Goal: Use online tool/utility: Utilize a website feature to perform a specific function

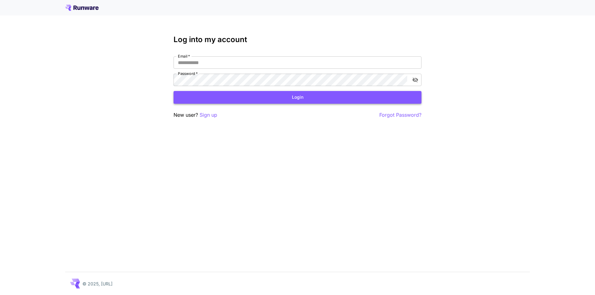
type input "**********"
click at [323, 100] on button "Login" at bounding box center [298, 97] width 248 height 13
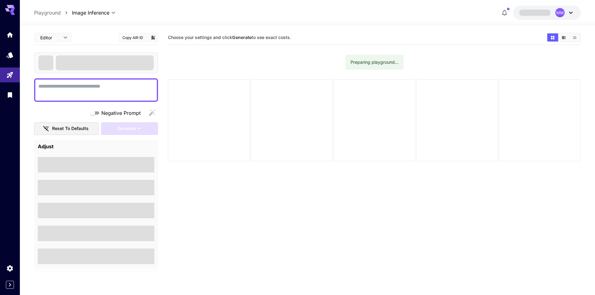
type textarea "**********"
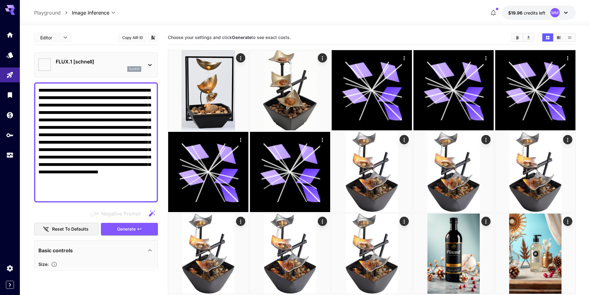
type input "**********"
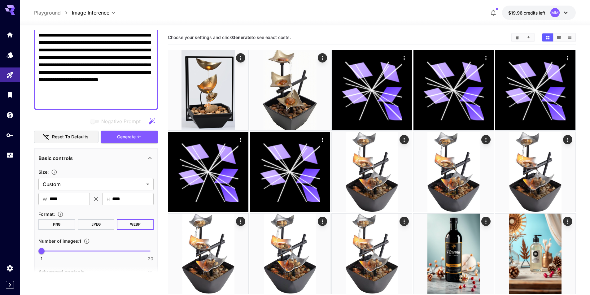
scroll to position [93, 0]
click at [74, 138] on button "Reset to defaults" at bounding box center [66, 136] width 64 height 13
type input "**********"
type input "****"
click at [84, 185] on body "**********" at bounding box center [295, 238] width 590 height 477
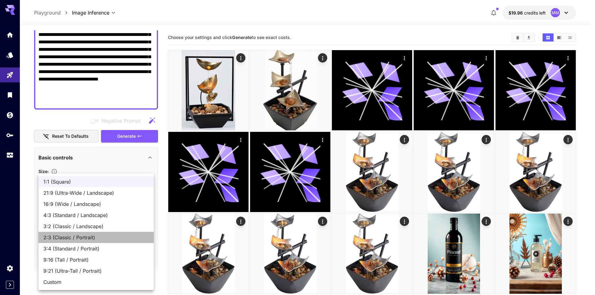
click at [86, 238] on span "2:3 (Classic / Portrait)" at bounding box center [95, 237] width 105 height 7
type input "**********"
type input "***"
type input "****"
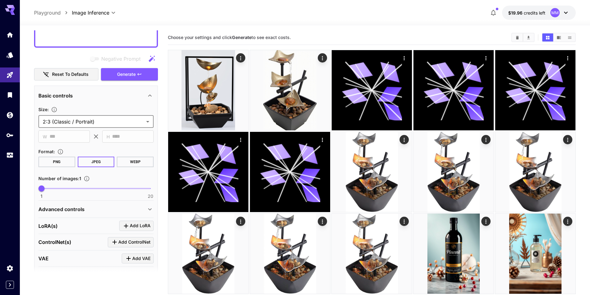
click at [126, 165] on button "WEBP" at bounding box center [135, 162] width 37 height 11
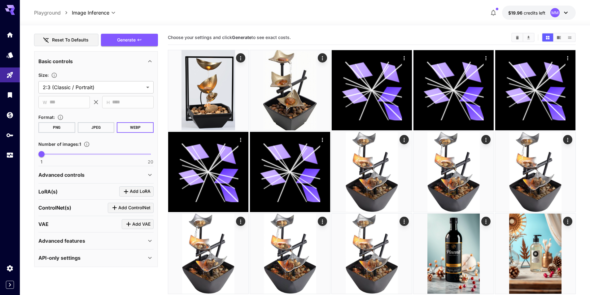
scroll to position [191, 0]
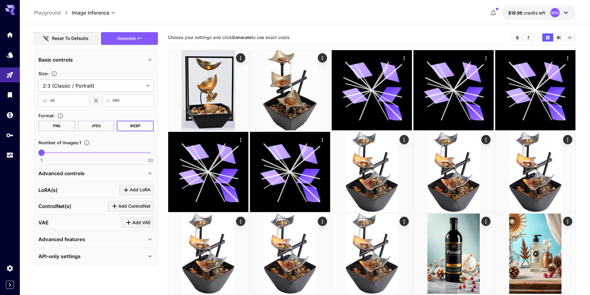
click at [80, 173] on p "Advanced controls" at bounding box center [61, 173] width 46 height 7
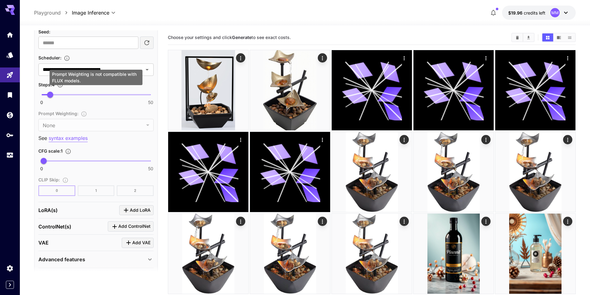
scroll to position [520, 0]
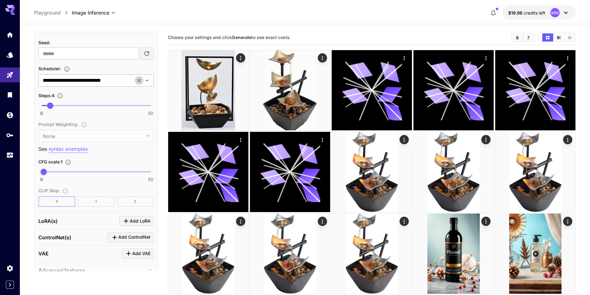
click at [137, 81] on icon "Clear" at bounding box center [139, 80] width 6 height 6
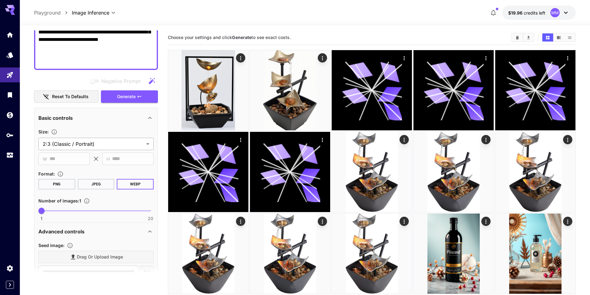
scroll to position [86, 0]
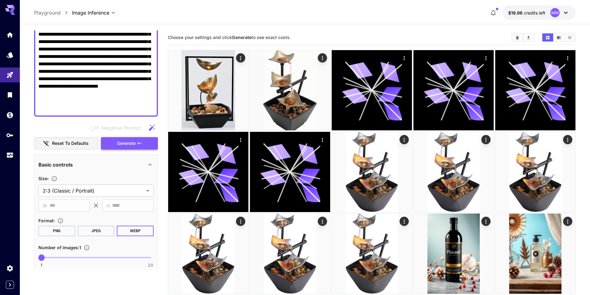
click at [126, 143] on span "Generate" at bounding box center [126, 144] width 19 height 8
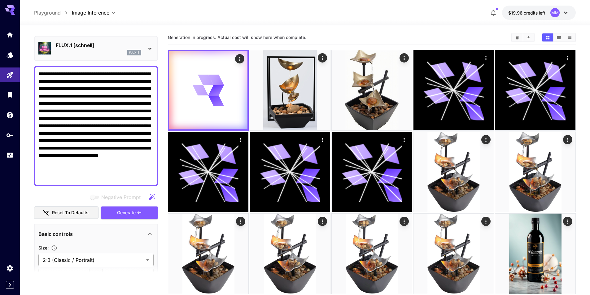
scroll to position [0, 0]
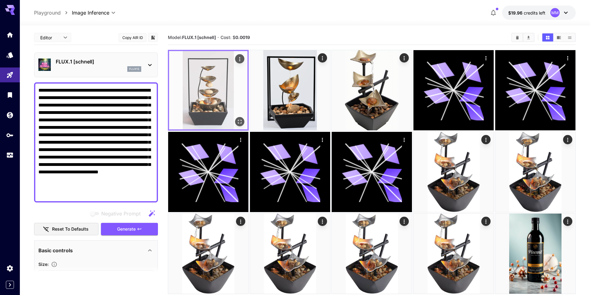
click at [203, 95] on img at bounding box center [208, 90] width 78 height 78
click at [240, 122] on icon "Open in fullscreen" at bounding box center [240, 122] width 6 height 6
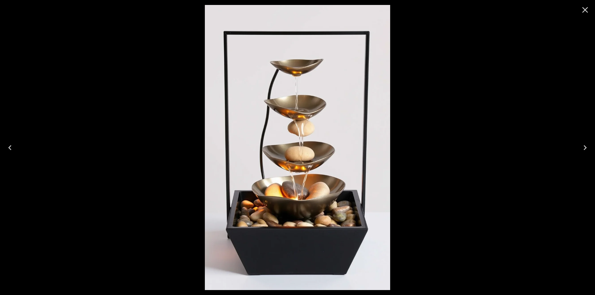
click at [583, 13] on icon "Close" at bounding box center [585, 10] width 10 height 10
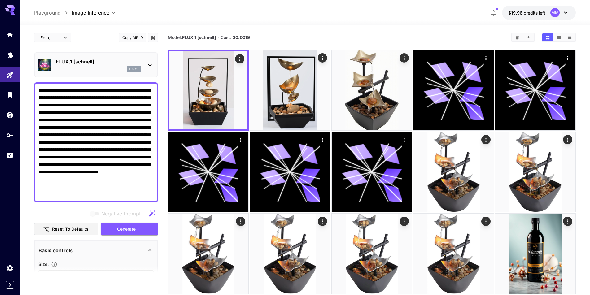
drag, startPoint x: 86, startPoint y: 196, endPoint x: 38, endPoint y: 123, distance: 87.6
click at [38, 123] on div "**********" at bounding box center [96, 142] width 124 height 120
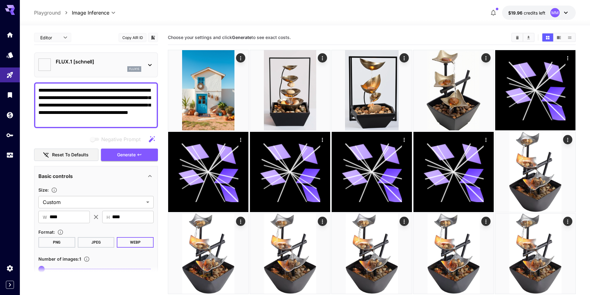
type textarea "**********"
type input "**********"
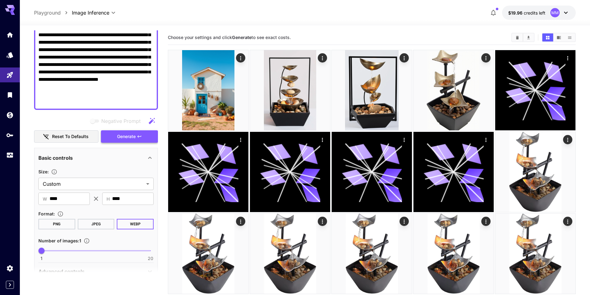
scroll to position [93, 0]
click at [135, 137] on span "Generate" at bounding box center [126, 137] width 19 height 8
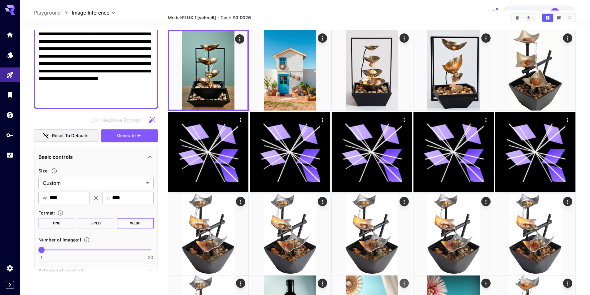
scroll to position [0, 0]
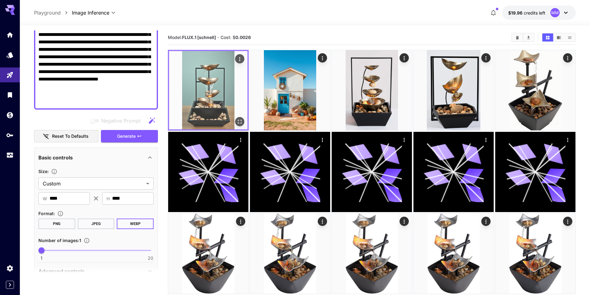
click at [214, 113] on img at bounding box center [208, 90] width 78 height 78
click at [239, 122] on icon "Open in fullscreen" at bounding box center [240, 122] width 6 height 6
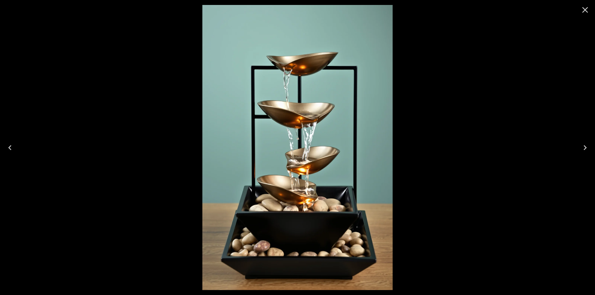
click at [587, 13] on icon "Close" at bounding box center [585, 10] width 10 height 10
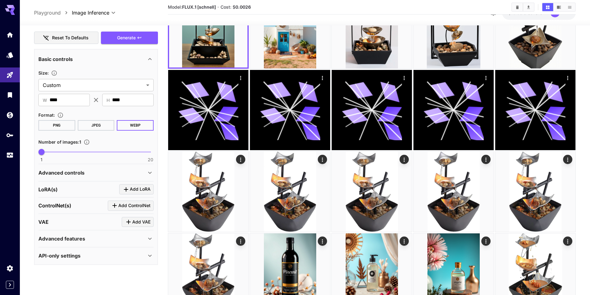
scroll to position [93, 0]
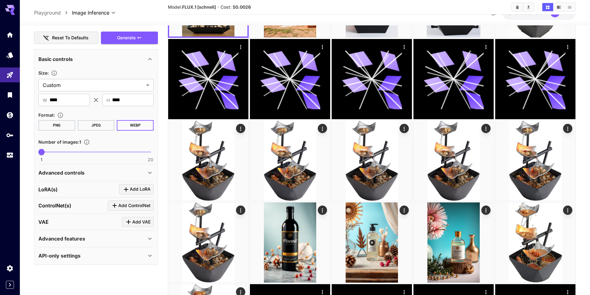
click at [106, 173] on div "Advanced controls" at bounding box center [92, 172] width 108 height 7
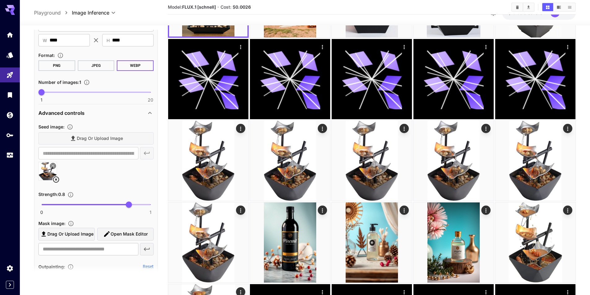
scroll to position [253, 0]
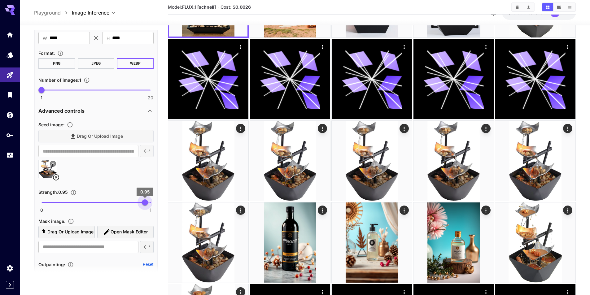
drag, startPoint x: 129, startPoint y: 204, endPoint x: 146, endPoint y: 203, distance: 16.5
click at [146, 203] on span "0.95" at bounding box center [145, 203] width 6 height 6
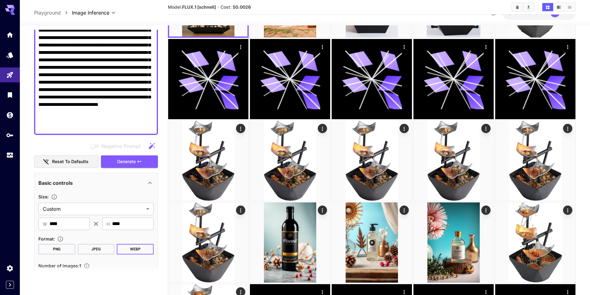
scroll to position [0, 0]
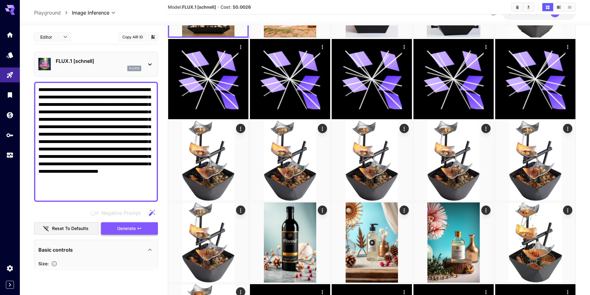
click at [137, 226] on button "Generate" at bounding box center [129, 228] width 57 height 13
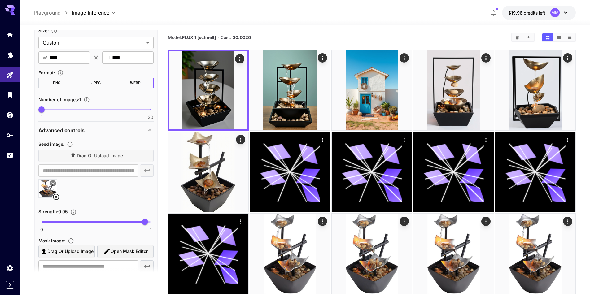
scroll to position [248, 0]
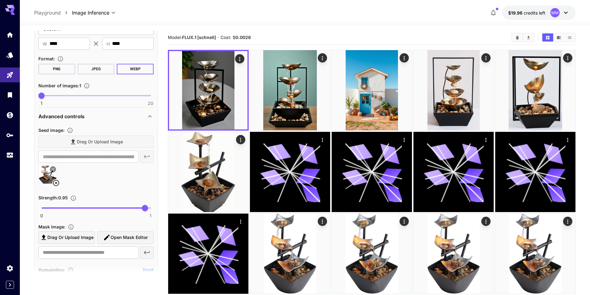
click at [56, 208] on span at bounding box center [93, 208] width 103 height 1
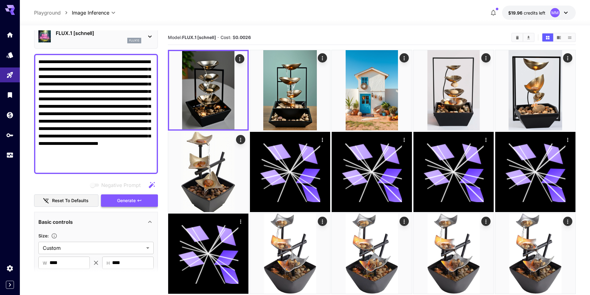
scroll to position [0, 0]
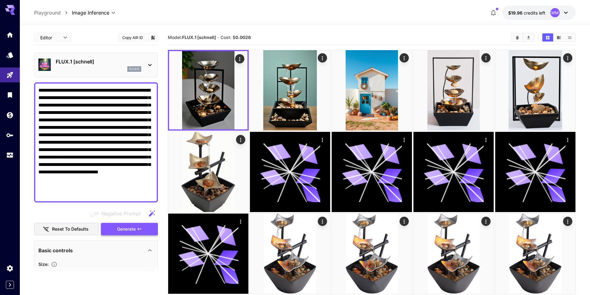
click at [132, 226] on span "Generate" at bounding box center [126, 230] width 19 height 8
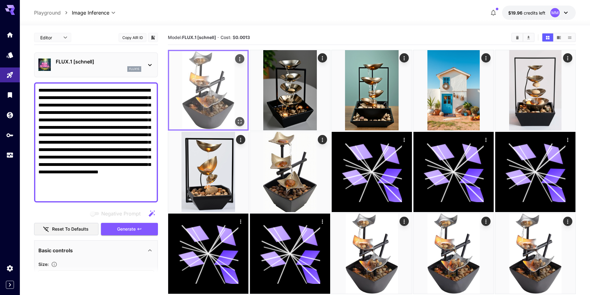
click at [218, 113] on img at bounding box center [208, 90] width 78 height 78
click at [239, 122] on icon "Open in fullscreen" at bounding box center [240, 122] width 6 height 6
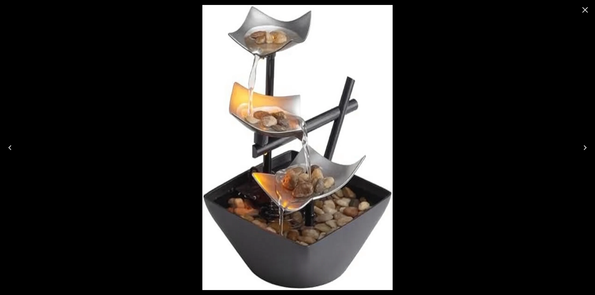
click at [586, 11] on icon "Close" at bounding box center [585, 10] width 10 height 10
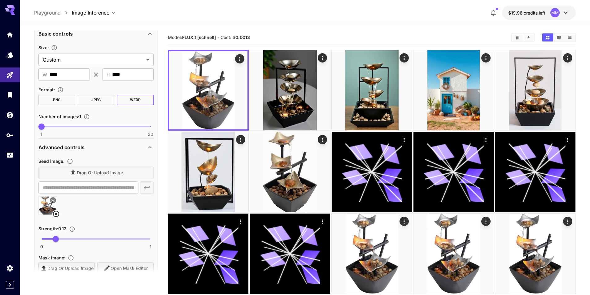
scroll to position [248, 0]
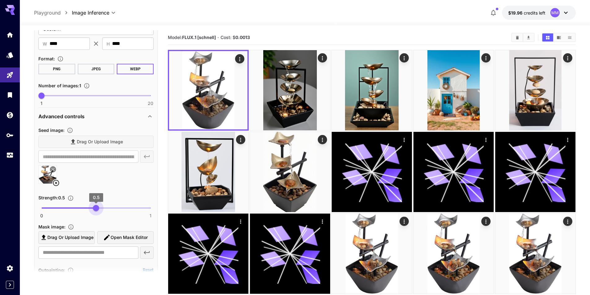
drag, startPoint x: 70, startPoint y: 210, endPoint x: 154, endPoint y: 229, distance: 86.4
click at [154, 229] on div "**********" at bounding box center [96, 281] width 124 height 576
drag, startPoint x: 150, startPoint y: 209, endPoint x: 96, endPoint y: 225, distance: 56.4
click at [96, 225] on div "**********" at bounding box center [95, 193] width 115 height 135
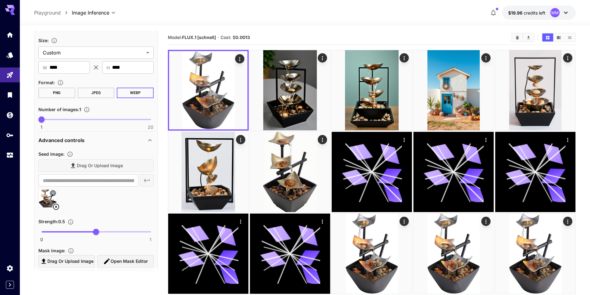
scroll to position [124, 0]
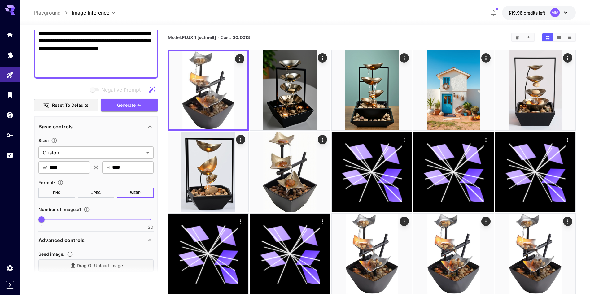
click at [127, 123] on div "Basic controls" at bounding box center [92, 126] width 108 height 7
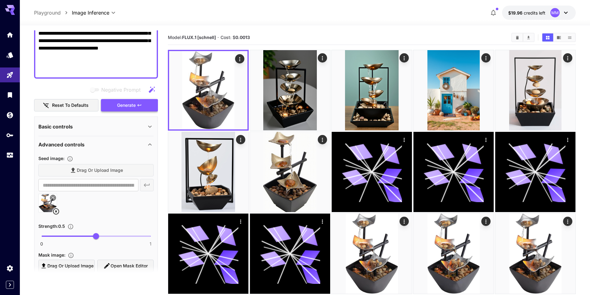
click at [127, 107] on span "Generate" at bounding box center [126, 106] width 19 height 8
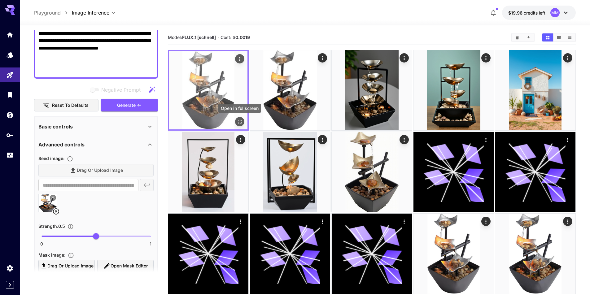
click at [239, 122] on icon "Open in fullscreen" at bounding box center [240, 122] width 6 height 6
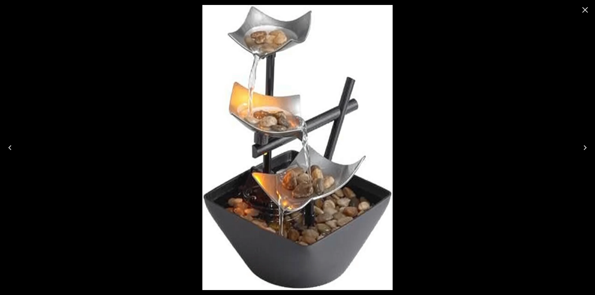
click at [582, 10] on icon "Close" at bounding box center [585, 10] width 10 height 10
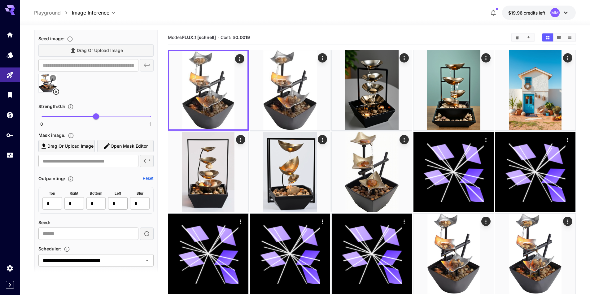
scroll to position [248, 0]
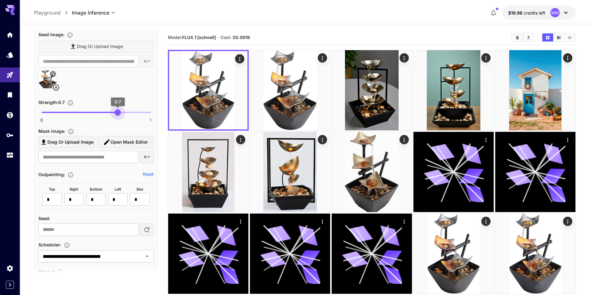
drag, startPoint x: 95, startPoint y: 113, endPoint x: 118, endPoint y: 113, distance: 23.2
click at [118, 113] on span "0.7" at bounding box center [118, 112] width 6 height 6
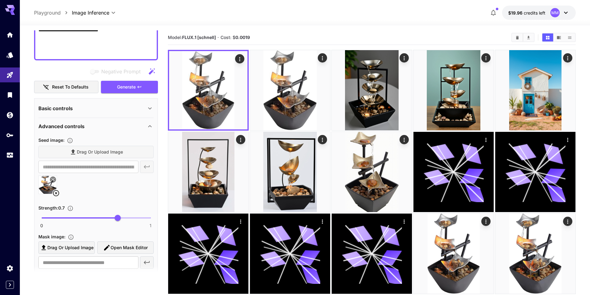
scroll to position [124, 0]
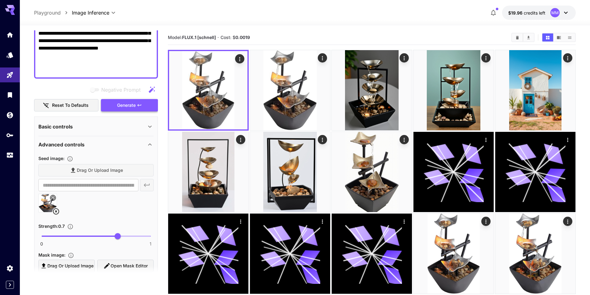
click at [139, 106] on icon "button" at bounding box center [139, 105] width 5 height 5
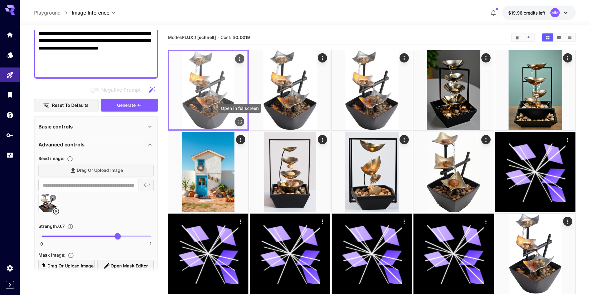
click at [237, 122] on icon "Open in fullscreen" at bounding box center [240, 122] width 6 height 6
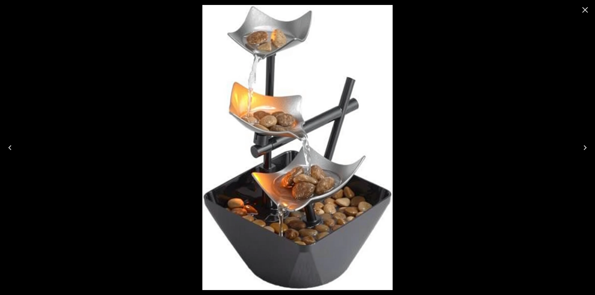
click at [579, 149] on button "Next" at bounding box center [585, 147] width 20 height 25
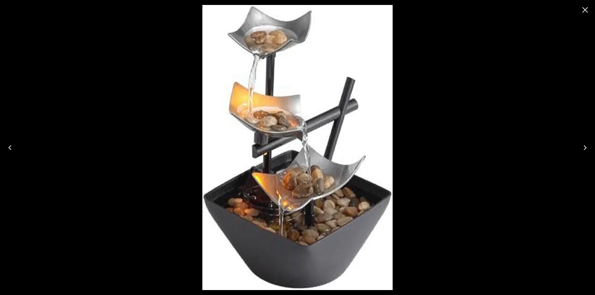
click at [579, 149] on button "Next" at bounding box center [585, 147] width 20 height 25
click at [582, 12] on icon "Close" at bounding box center [585, 10] width 10 height 10
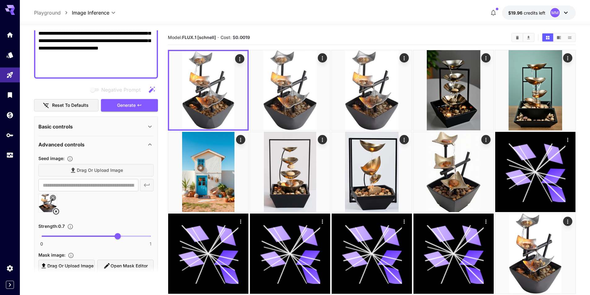
click at [72, 226] on icon "Control the influence of the seedImage in the generated output" at bounding box center [70, 227] width 6 height 6
click at [70, 227] on icon "Control the influence of the seedImage in the generated output" at bounding box center [70, 227] width 6 height 6
drag, startPoint x: 118, startPoint y: 237, endPoint x: 134, endPoint y: 240, distance: 16.2
click at [134, 240] on span "0.85" at bounding box center [134, 236] width 6 height 6
click at [136, 108] on button "Generate" at bounding box center [129, 105] width 57 height 13
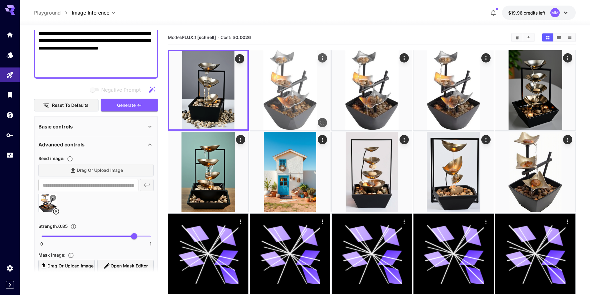
click at [284, 79] on img at bounding box center [290, 90] width 80 height 80
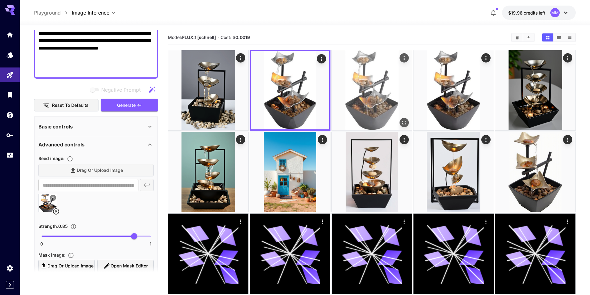
click at [375, 87] on img at bounding box center [372, 90] width 80 height 80
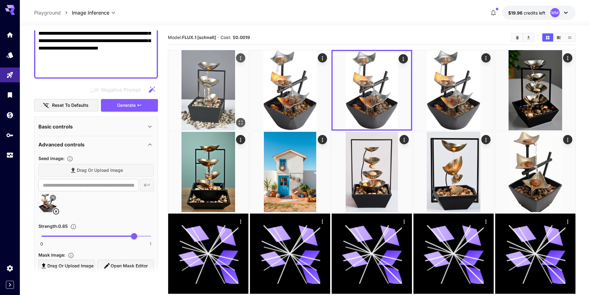
drag, startPoint x: 220, startPoint y: 92, endPoint x: 225, endPoint y: 94, distance: 5.6
click at [219, 92] on img at bounding box center [208, 90] width 80 height 80
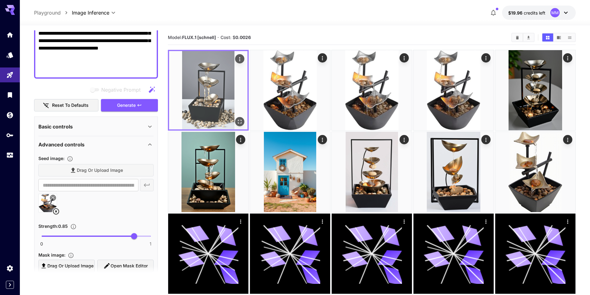
click at [220, 112] on img at bounding box center [208, 90] width 78 height 78
click at [240, 118] on button "Open in fullscreen" at bounding box center [239, 121] width 9 height 9
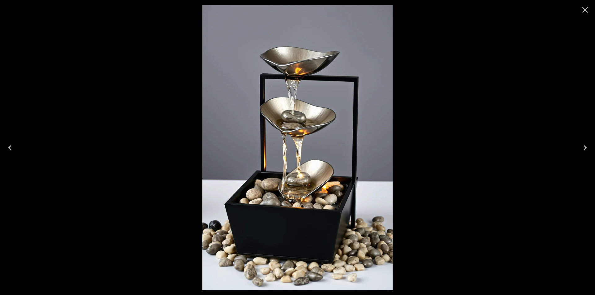
click at [584, 9] on icon "Close" at bounding box center [585, 10] width 6 height 6
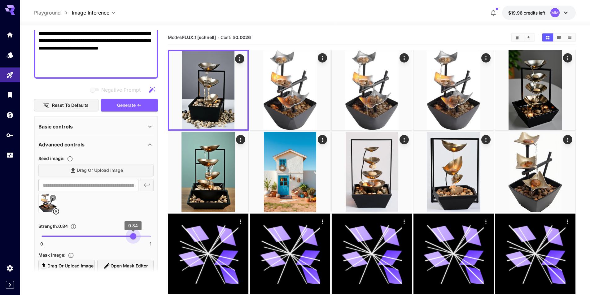
drag, startPoint x: 135, startPoint y: 236, endPoint x: 133, endPoint y: 240, distance: 3.8
click at [133, 240] on span "0.84" at bounding box center [133, 236] width 6 height 6
click at [134, 108] on span "Generate" at bounding box center [126, 106] width 19 height 8
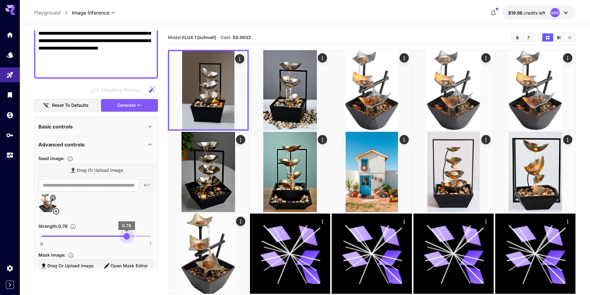
drag, startPoint x: 130, startPoint y: 236, endPoint x: 127, endPoint y: 240, distance: 5.1
click at [127, 240] on span "0.78" at bounding box center [127, 236] width 6 height 6
click at [128, 105] on span "Generate" at bounding box center [126, 106] width 19 height 8
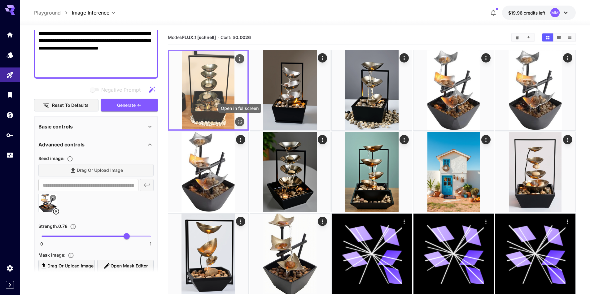
click at [240, 123] on icon "Open in fullscreen" at bounding box center [240, 122] width 6 height 6
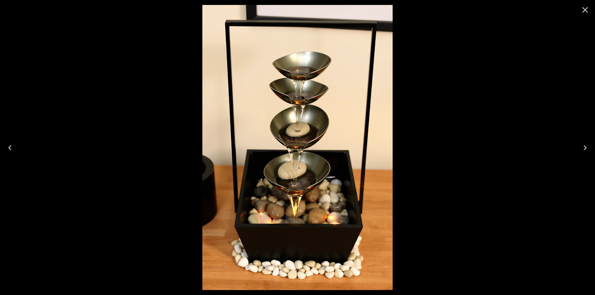
click at [585, 11] on icon "Close" at bounding box center [585, 10] width 10 height 10
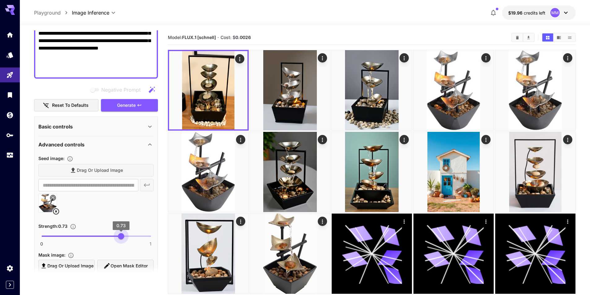
drag, startPoint x: 127, startPoint y: 237, endPoint x: 121, endPoint y: 241, distance: 6.3
click at [121, 240] on span "0.73" at bounding box center [121, 236] width 6 height 6
click at [139, 110] on button "Generate" at bounding box center [129, 105] width 57 height 13
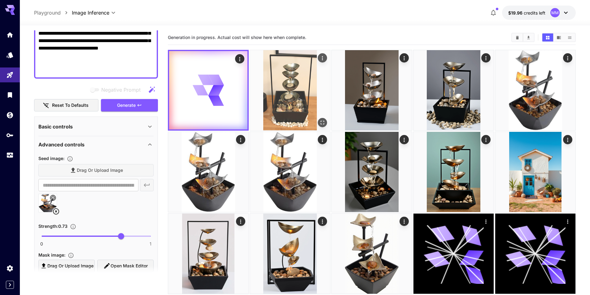
click at [311, 68] on img at bounding box center [290, 90] width 80 height 80
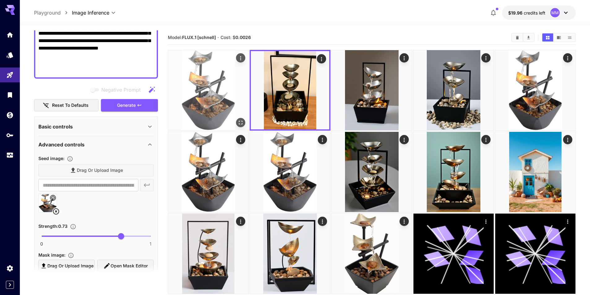
click at [230, 83] on img at bounding box center [208, 90] width 80 height 80
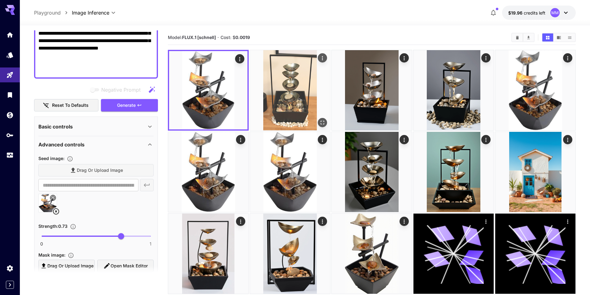
click at [286, 76] on img at bounding box center [290, 90] width 80 height 80
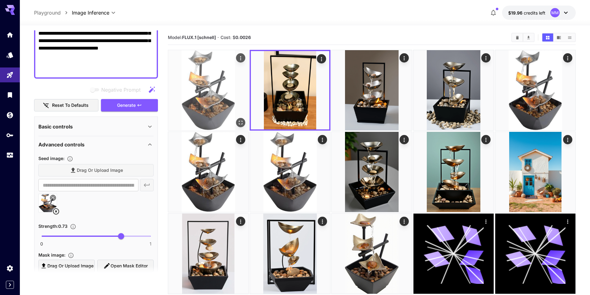
click at [239, 123] on icon "Open in fullscreen" at bounding box center [241, 123] width 6 height 6
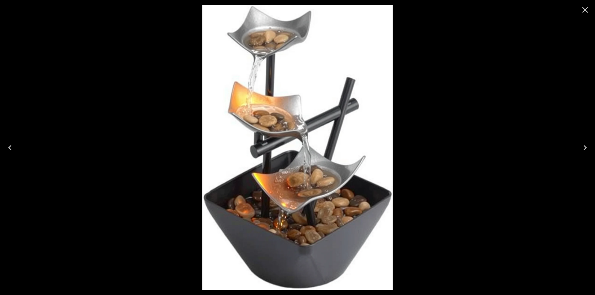
click at [586, 10] on icon "Close" at bounding box center [585, 10] width 10 height 10
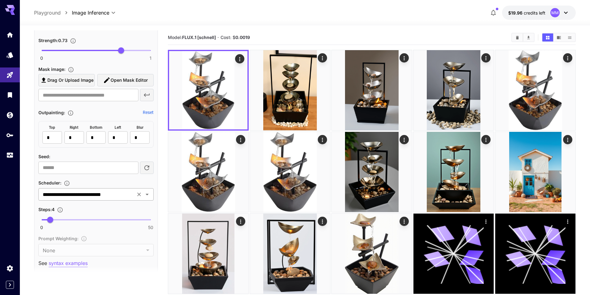
scroll to position [372, 0]
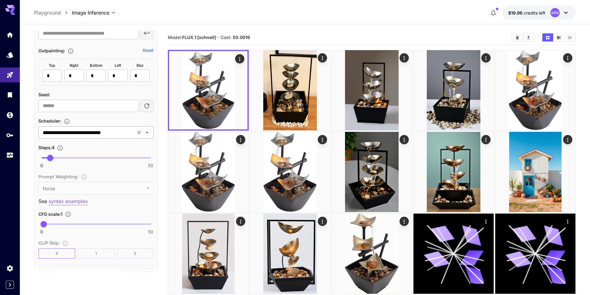
click at [149, 132] on icon "Open" at bounding box center [146, 132] width 7 height 7
click at [98, 121] on div "Scheduler :" at bounding box center [95, 120] width 115 height 7
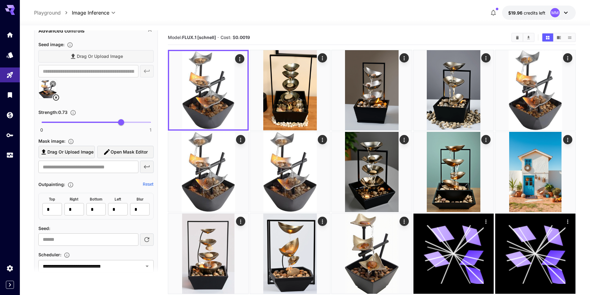
scroll to position [207, 0]
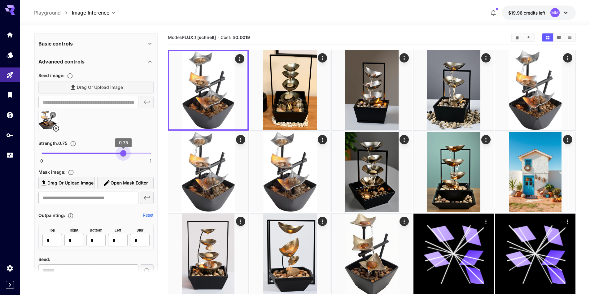
click at [123, 156] on span "0.75" at bounding box center [123, 153] width 6 height 6
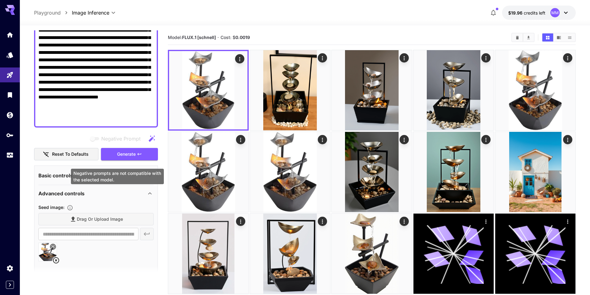
scroll to position [21, 0]
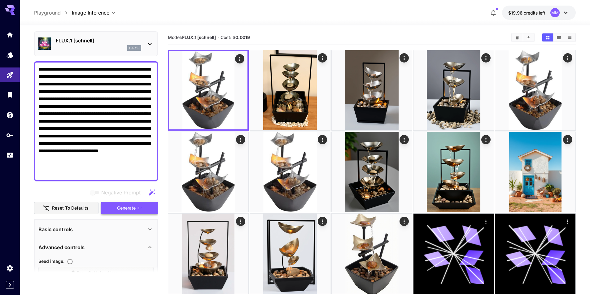
click at [141, 211] on button "Generate" at bounding box center [129, 208] width 57 height 13
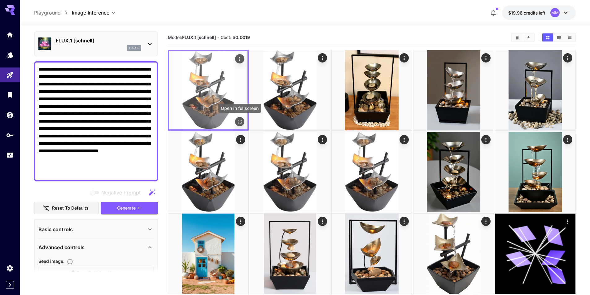
click at [240, 123] on icon "Open in fullscreen" at bounding box center [240, 122] width 6 height 6
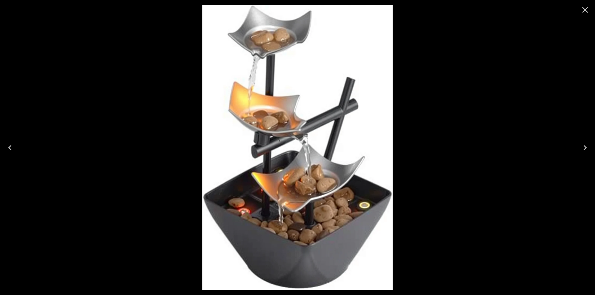
click at [585, 11] on icon "Close" at bounding box center [585, 10] width 10 height 10
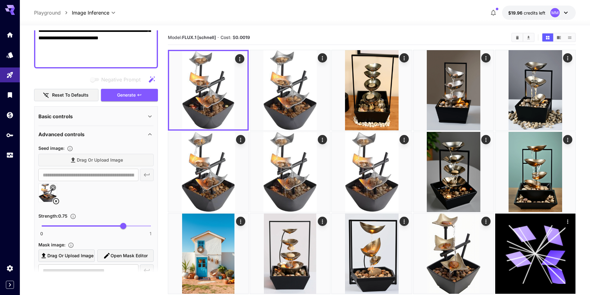
scroll to position [145, 0]
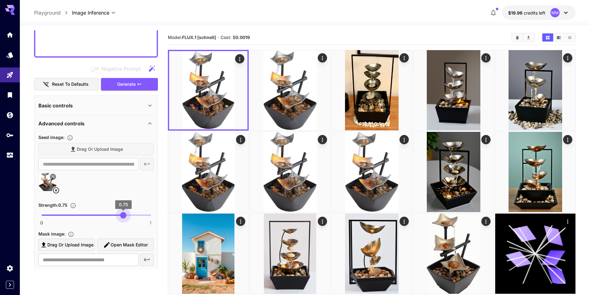
type input "****"
click at [125, 217] on span "0.76" at bounding box center [124, 215] width 6 height 6
click at [138, 86] on icon "button" at bounding box center [139, 84] width 5 height 5
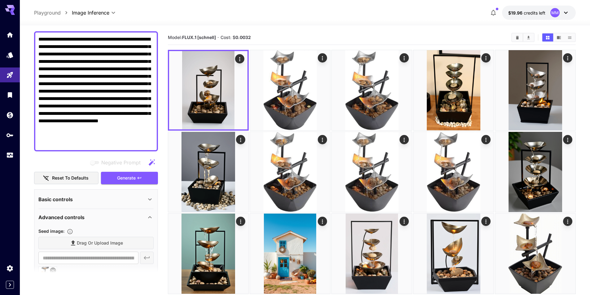
scroll to position [21, 0]
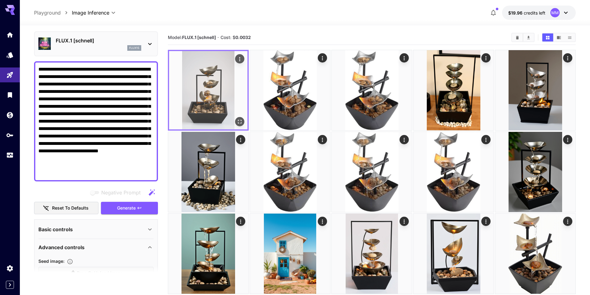
click at [238, 124] on icon "Open in fullscreen" at bounding box center [240, 122] width 6 height 6
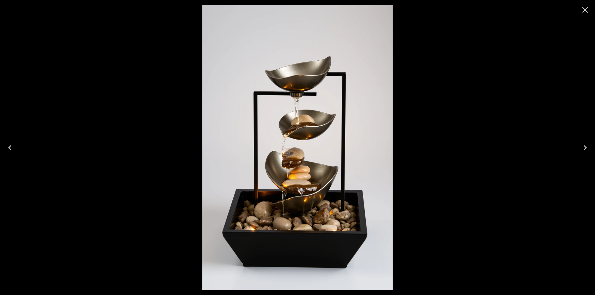
click at [587, 11] on icon "Close" at bounding box center [585, 10] width 10 height 10
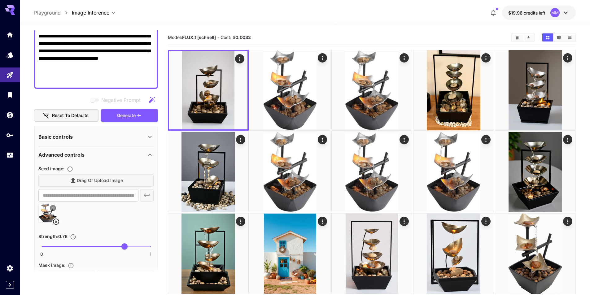
scroll to position [114, 0]
